Goal: Information Seeking & Learning: Learn about a topic

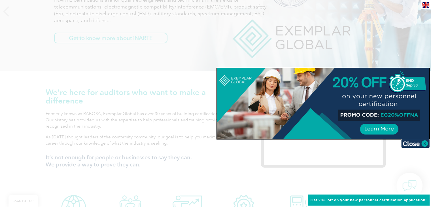
scroll to position [122, 0]
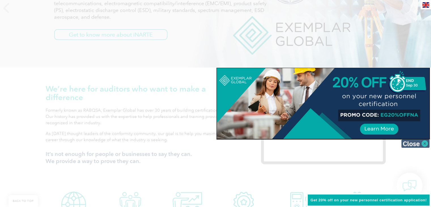
click at [414, 145] on img at bounding box center [415, 143] width 28 height 9
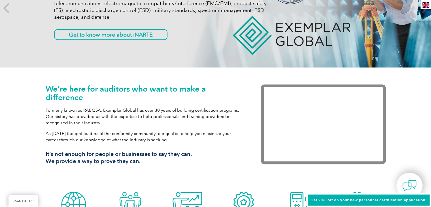
click at [388, 199] on span "Get 20% off on your new personnel certification application!" at bounding box center [369, 200] width 116 height 4
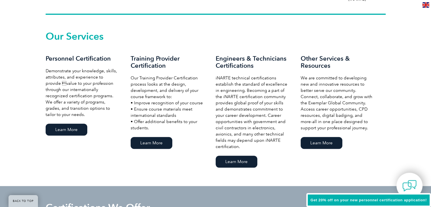
scroll to position [376, 0]
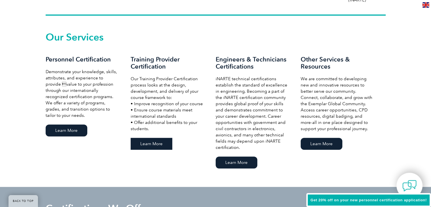
click at [157, 144] on link "Learn More" at bounding box center [152, 144] width 42 height 12
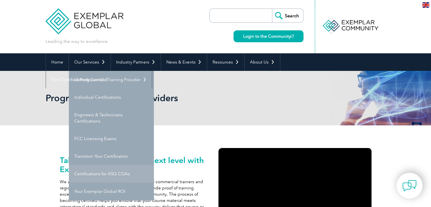
drag, startPoint x: 102, startPoint y: 174, endPoint x: 100, endPoint y: 169, distance: 5.5
click at [100, 169] on link "Certifications for ASQ CQAs" at bounding box center [111, 174] width 85 height 18
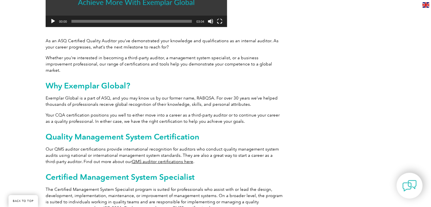
scroll to position [232, 0]
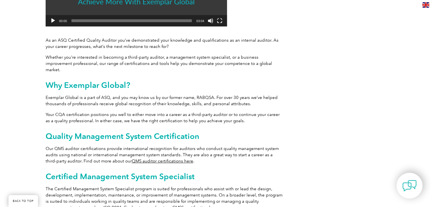
click at [141, 158] on link "QMS auditor certifications here" at bounding box center [162, 160] width 61 height 5
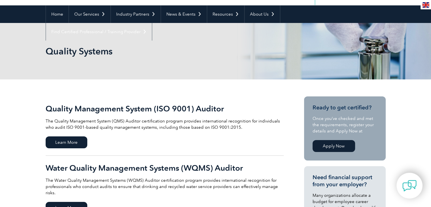
scroll to position [47, 0]
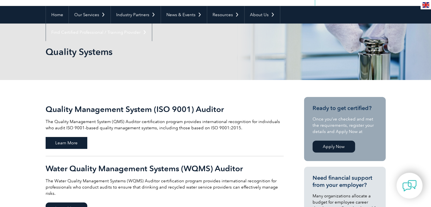
click at [72, 141] on span "Learn More" at bounding box center [67, 143] width 42 height 12
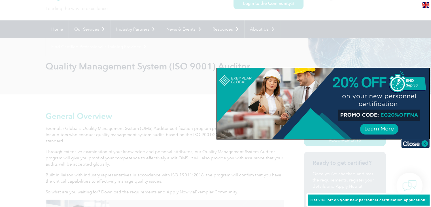
scroll to position [33, 0]
click at [414, 145] on img at bounding box center [415, 143] width 28 height 9
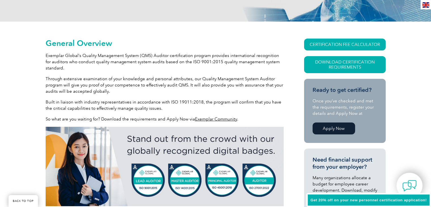
scroll to position [104, 0]
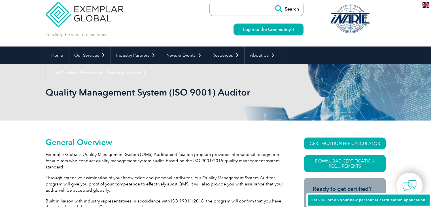
scroll to position [0, 0]
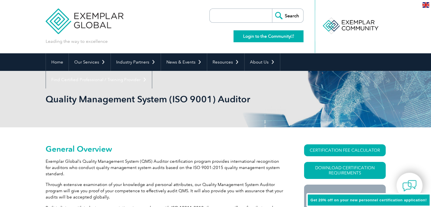
click at [257, 39] on link "Login to the Community" at bounding box center [268, 36] width 70 height 12
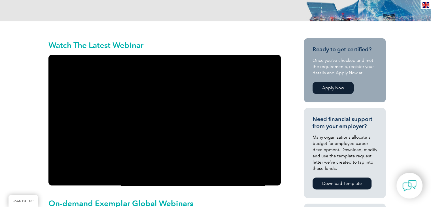
scroll to position [118, 0]
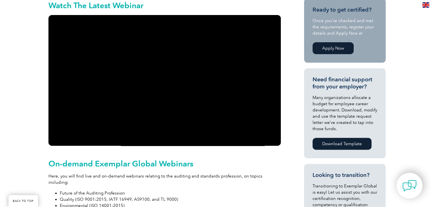
scroll to position [136, 0]
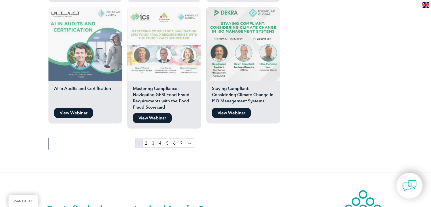
scroll to position [993, 0]
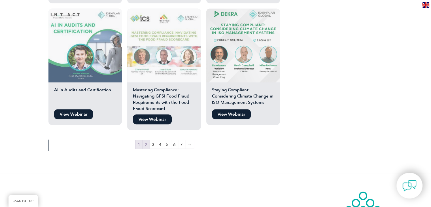
click at [145, 140] on link "2" at bounding box center [146, 144] width 7 height 9
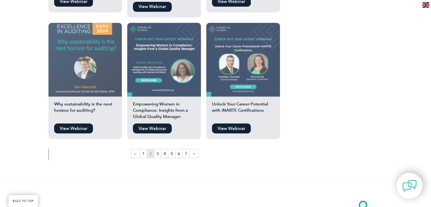
scroll to position [985, 0]
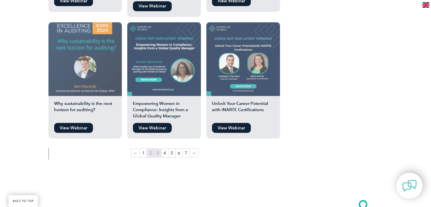
click at [158, 148] on link "3" at bounding box center [157, 152] width 7 height 9
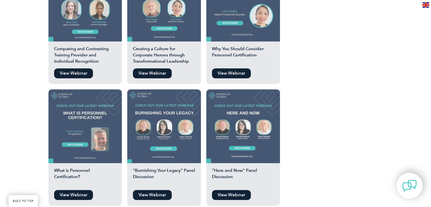
scroll to position [559, 0]
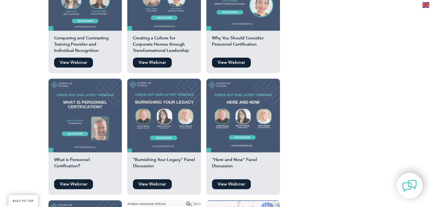
click at [69, 179] on link "View Webinar" at bounding box center [73, 184] width 39 height 10
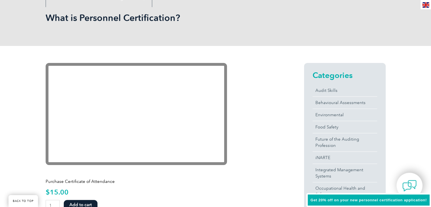
scroll to position [83, 0]
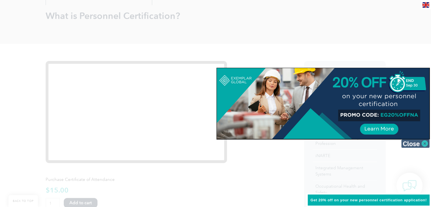
click at [413, 145] on img at bounding box center [415, 143] width 28 height 9
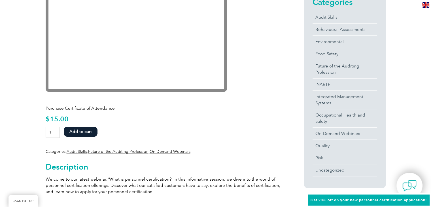
scroll to position [157, 0]
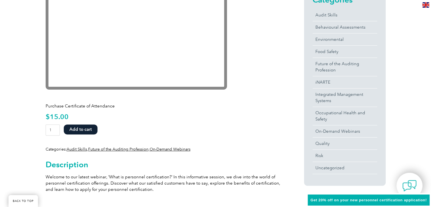
click at [241, 126] on form "What is Personnel Certification? quantity 1 Add to cart" at bounding box center [165, 131] width 238 height 14
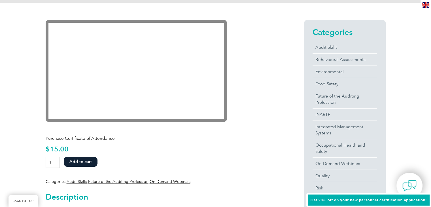
scroll to position [123, 0]
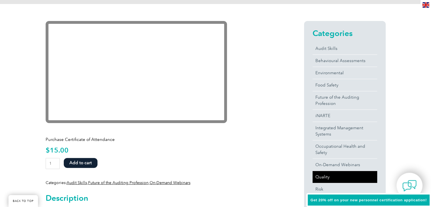
click at [321, 176] on link "Quality" at bounding box center [345, 177] width 65 height 12
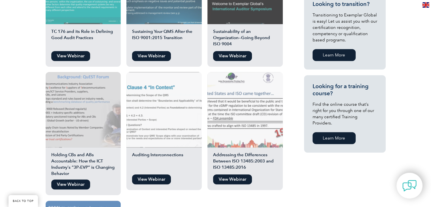
scroll to position [319, 0]
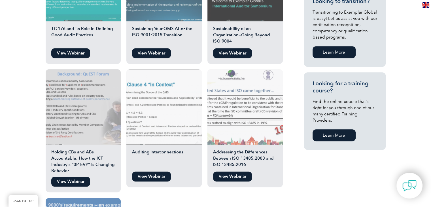
click at [239, 171] on link "View Webinar" at bounding box center [232, 176] width 39 height 10
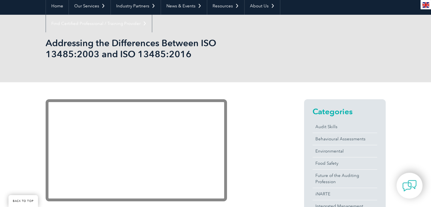
scroll to position [58, 0]
